Goal: Navigation & Orientation: Find specific page/section

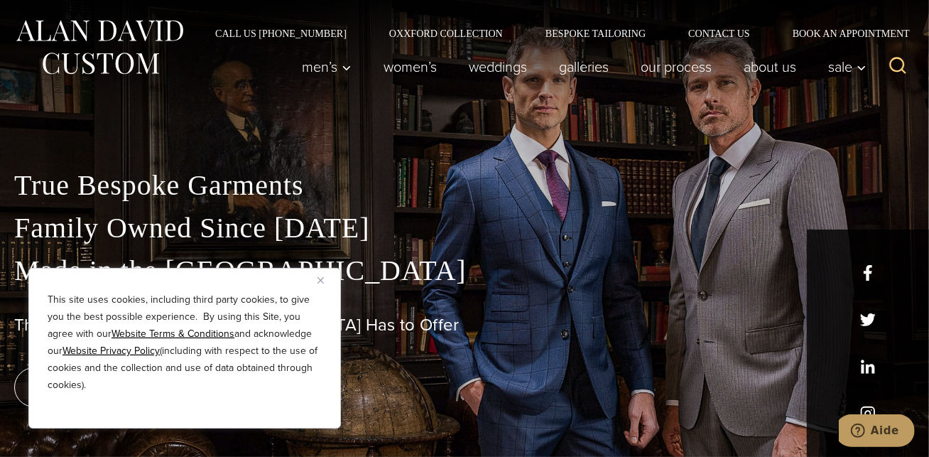
click at [320, 279] on img "Close" at bounding box center [321, 280] width 6 height 6
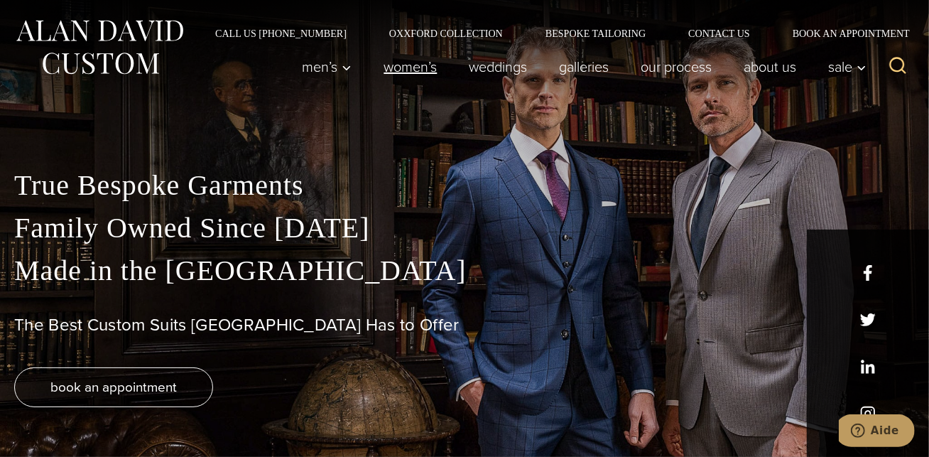
click at [394, 68] on link "Women’s" at bounding box center [410, 67] width 85 height 28
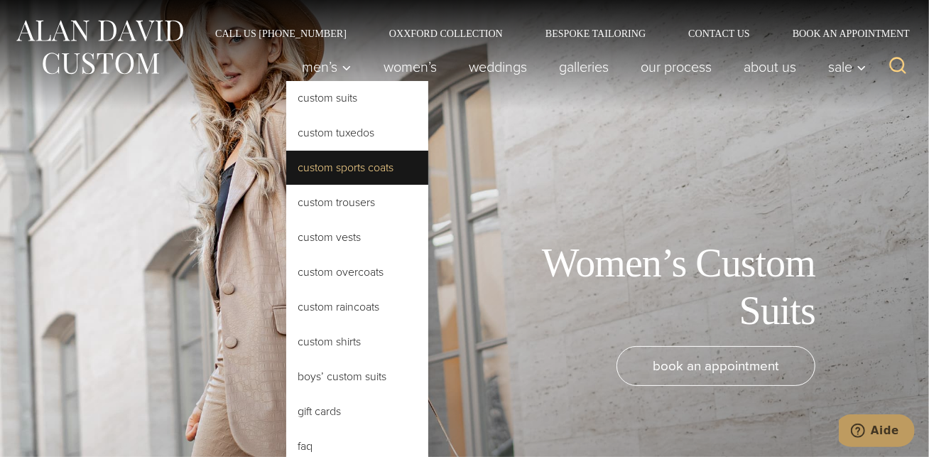
click at [335, 166] on link "Custom Sports Coats" at bounding box center [357, 168] width 142 height 34
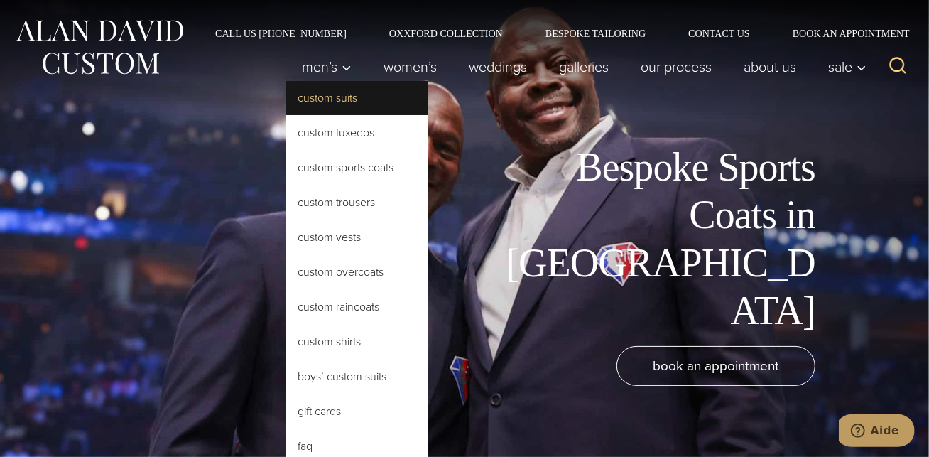
click at [323, 98] on link "Custom Suits" at bounding box center [357, 98] width 142 height 34
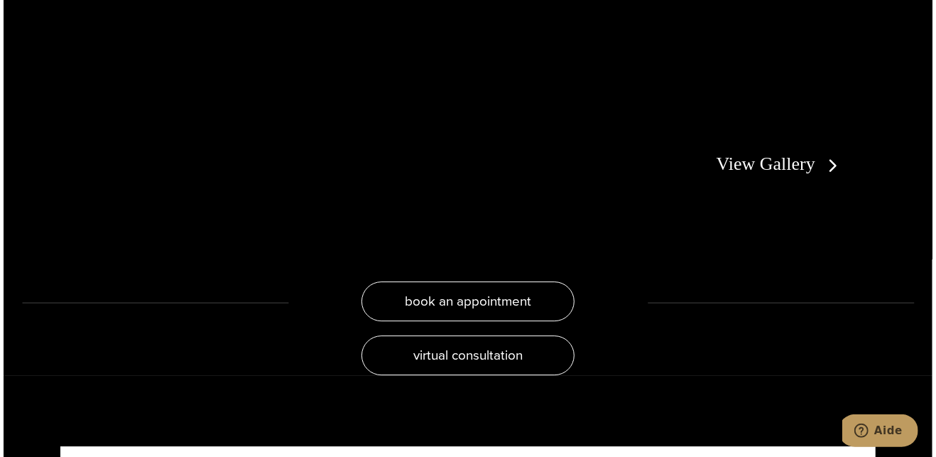
scroll to position [2596, 0]
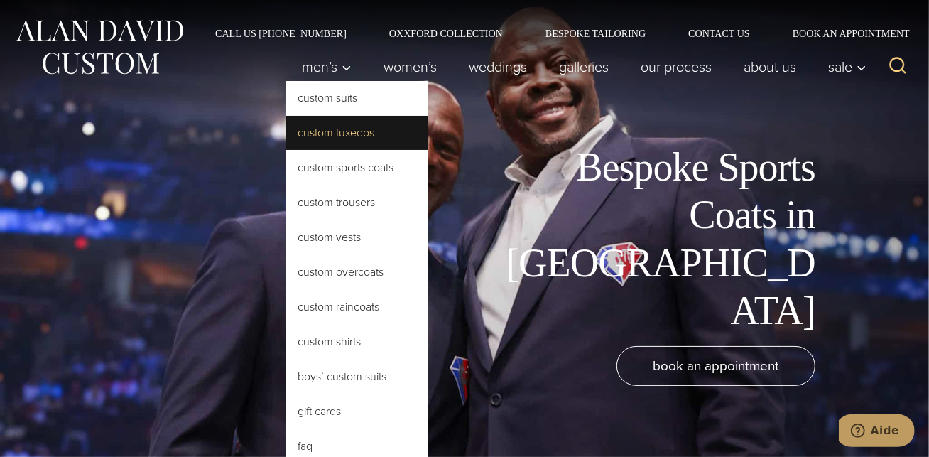
click at [325, 129] on link "Custom Tuxedos" at bounding box center [357, 133] width 142 height 34
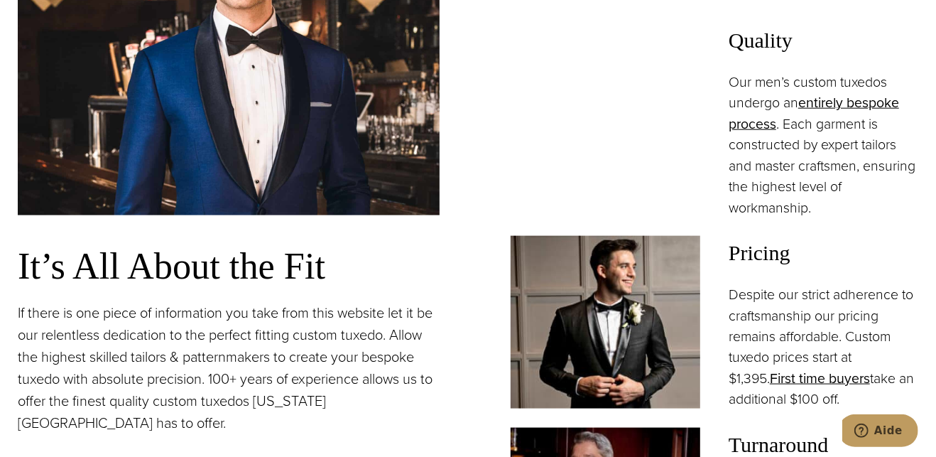
scroll to position [979, 0]
